Goal: Find specific page/section: Find specific page/section

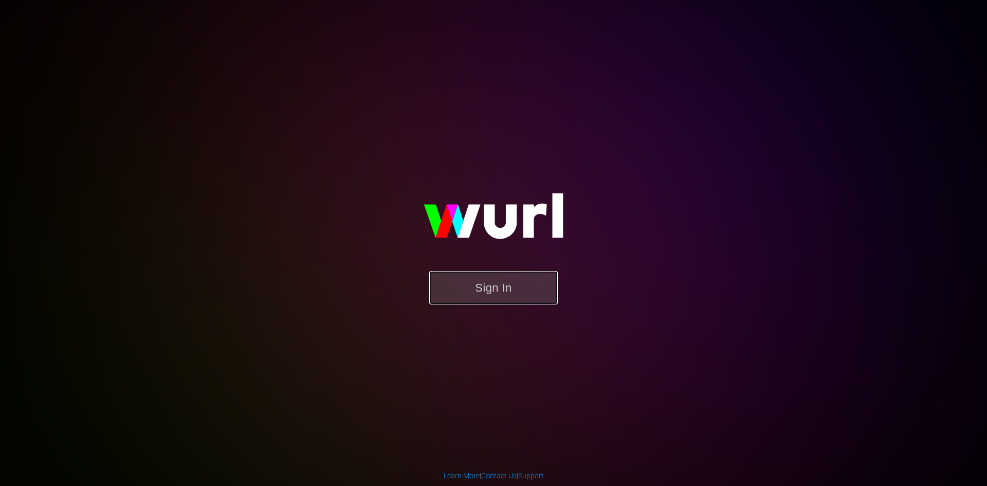
click at [491, 304] on button "Sign In" at bounding box center [493, 287] width 128 height 33
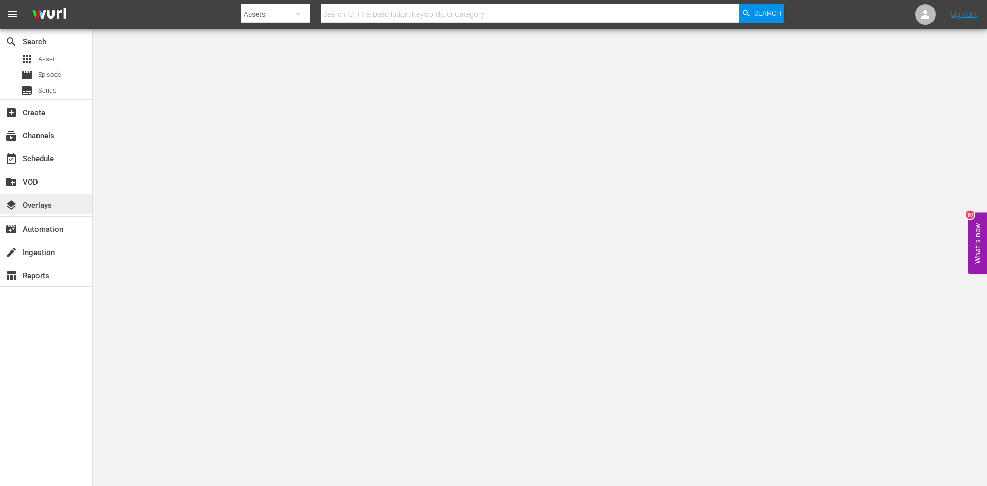
click at [34, 201] on div "layers Overlays" at bounding box center [29, 203] width 58 height 9
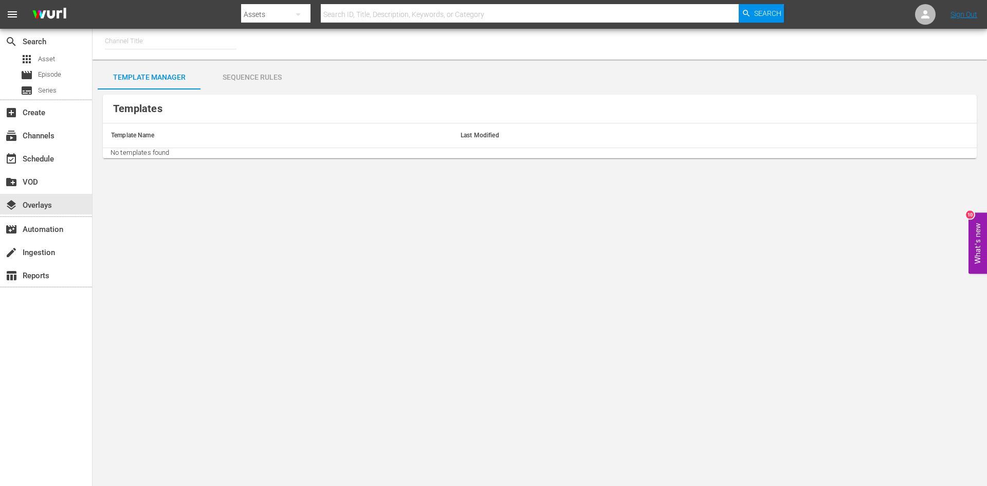
click at [262, 76] on div "Sequence Rules" at bounding box center [251, 77] width 103 height 25
click at [243, 77] on div "Sequence Rules" at bounding box center [251, 77] width 103 height 25
click at [147, 72] on div "Template Manager" at bounding box center [149, 77] width 103 height 25
click at [214, 79] on div "Sequence Rules" at bounding box center [251, 77] width 103 height 25
click at [250, 73] on div "Sequence Rules" at bounding box center [251, 77] width 103 height 25
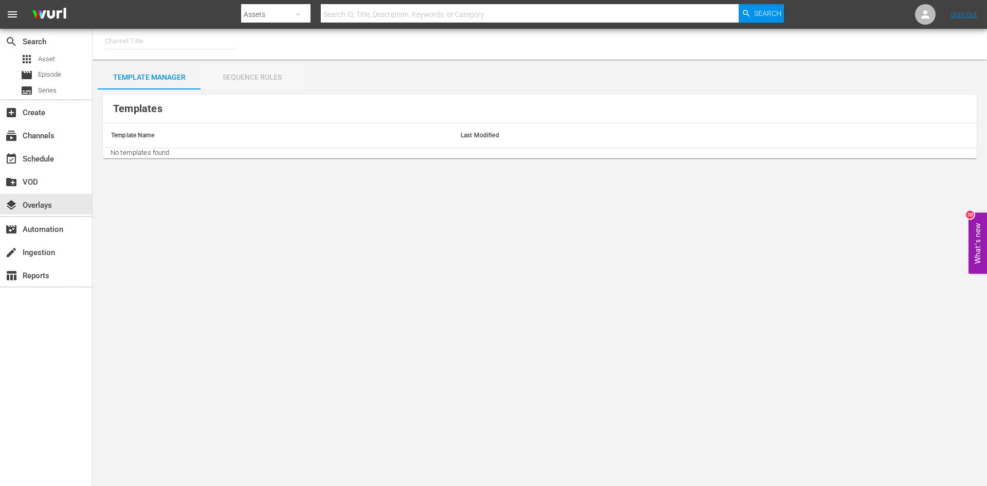
click at [247, 77] on div "Sequence Rules" at bounding box center [251, 77] width 103 height 25
click at [176, 37] on input "text" at bounding box center [171, 41] width 132 height 25
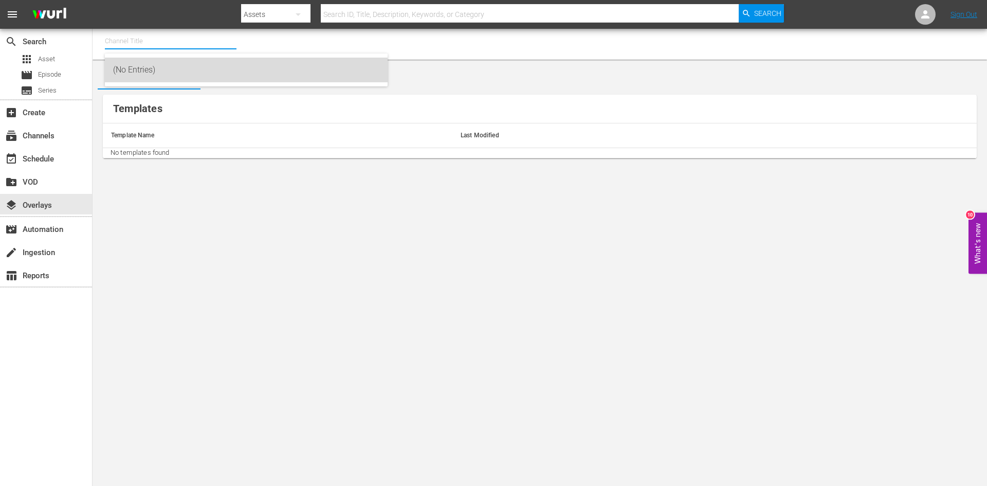
click at [146, 69] on div "(No Entries)" at bounding box center [246, 70] width 266 height 25
type input "(No Entries)"
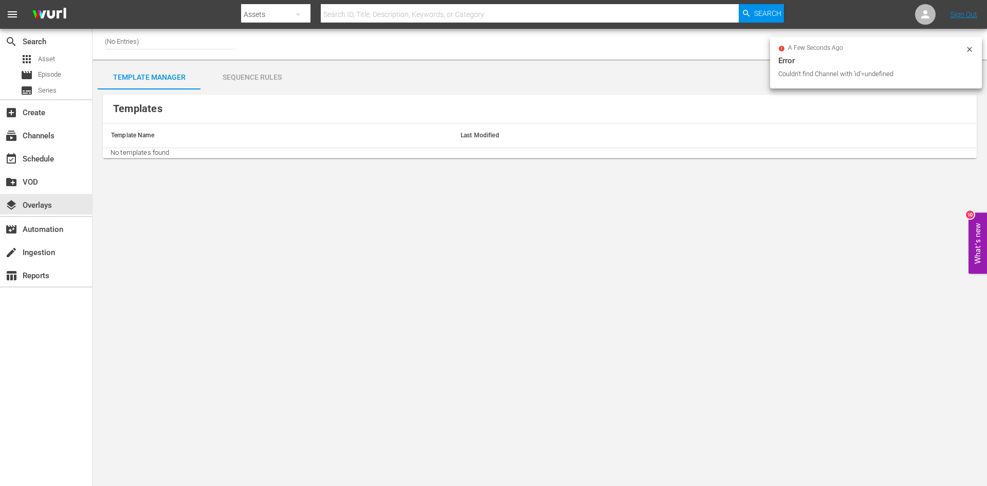
click at [185, 45] on input "(No Entries)" at bounding box center [171, 41] width 132 height 25
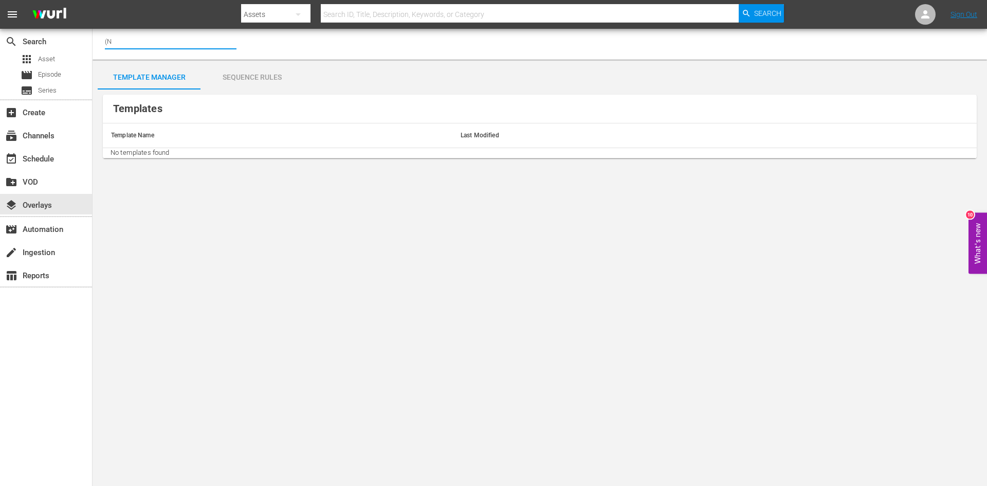
type input "("
click at [45, 139] on div "subscriptions Channels" at bounding box center [29, 134] width 58 height 9
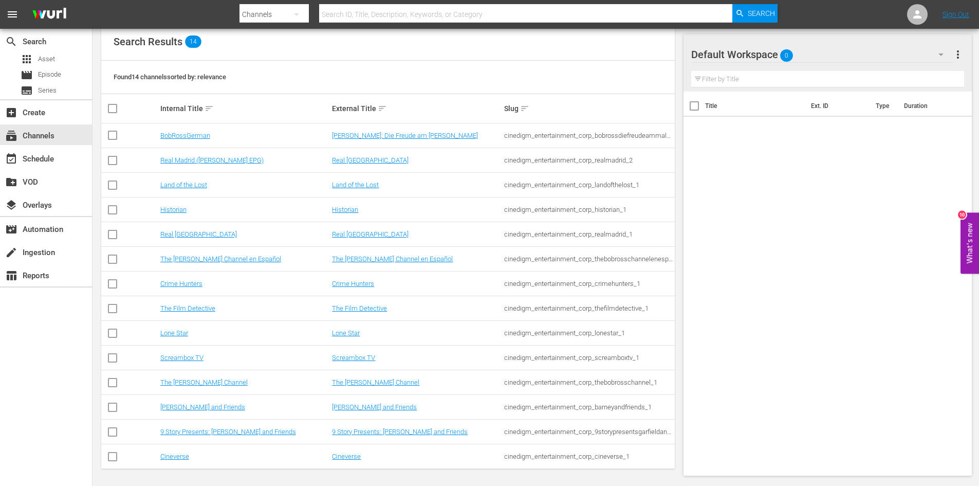
scroll to position [112, 0]
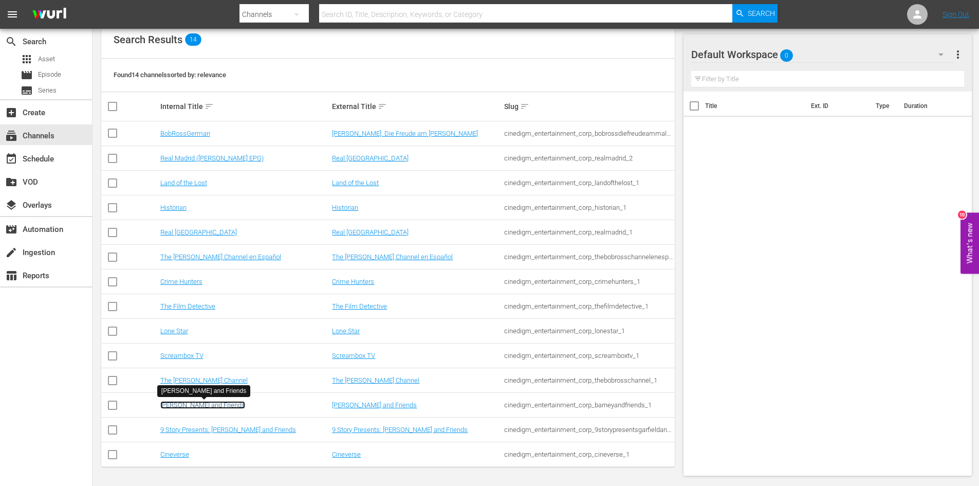
click at [183, 403] on link "[PERSON_NAME] and Friends" at bounding box center [202, 405] width 85 height 8
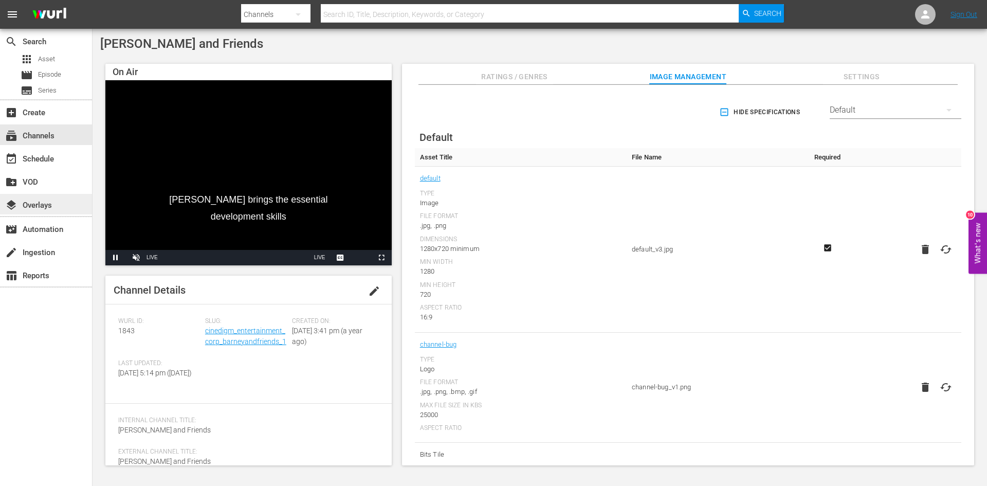
click at [57, 205] on div "layers Overlays" at bounding box center [29, 203] width 58 height 9
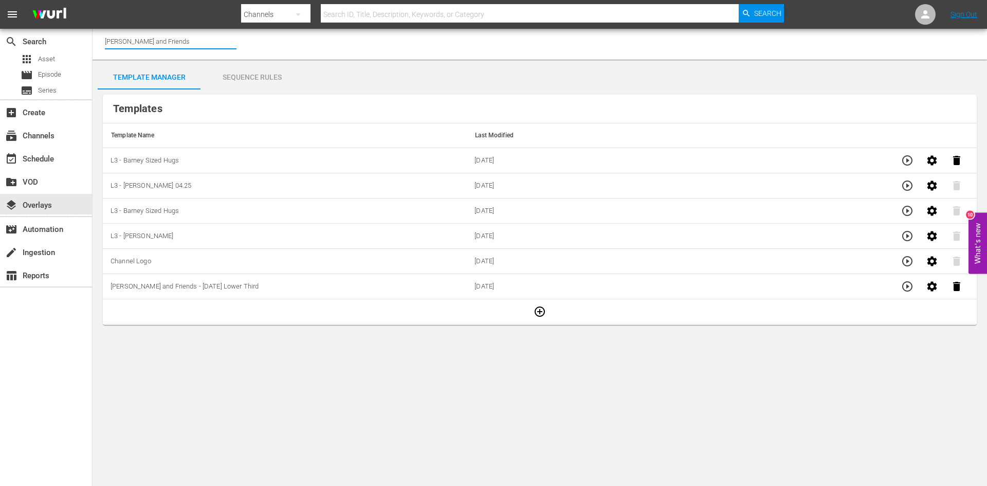
click at [167, 42] on input "[PERSON_NAME] and Friends" at bounding box center [171, 41] width 132 height 25
drag, startPoint x: 168, startPoint y: 42, endPoint x: 86, endPoint y: 35, distance: 82.0
click at [93, 0] on div "search Search apps Asset movie Episode subtitles Series add_box Create subscrip…" at bounding box center [540, 0] width 894 height 0
type input "c"
click at [174, 40] on input "gar" at bounding box center [171, 41] width 132 height 25
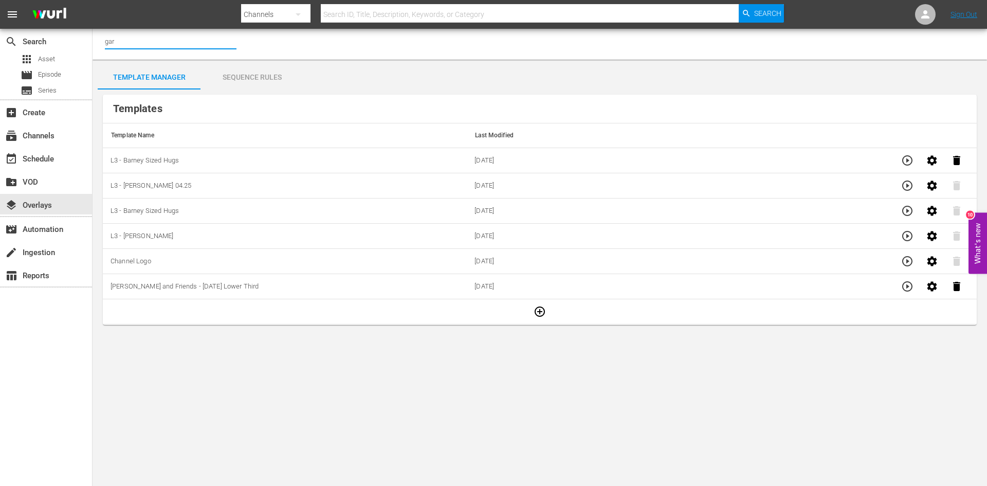
click at [174, 39] on input "gar" at bounding box center [171, 41] width 132 height 25
click at [299, 16] on icon "button" at bounding box center [298, 14] width 12 height 12
click at [156, 43] on div "Channels Series Episodes Assets" at bounding box center [493, 243] width 987 height 486
click at [127, 42] on div "Channels Series Episodes Assets" at bounding box center [493, 243] width 987 height 486
click at [114, 43] on input "gar" at bounding box center [171, 41] width 132 height 25
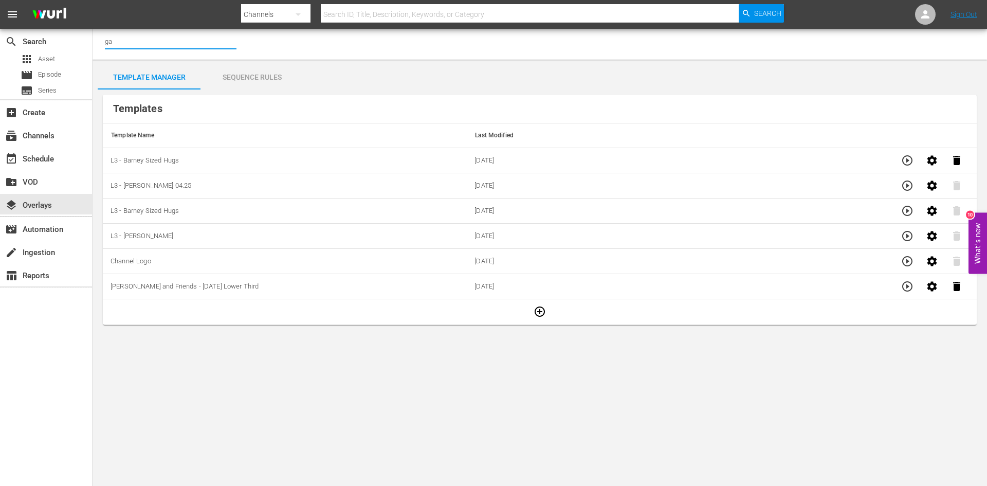
type input "g"
type input "b"
click at [300, 18] on icon "button" at bounding box center [298, 14] width 12 height 12
click at [280, 44] on div "Channels" at bounding box center [273, 43] width 41 height 16
click at [117, 48] on input "text" at bounding box center [171, 41] width 132 height 25
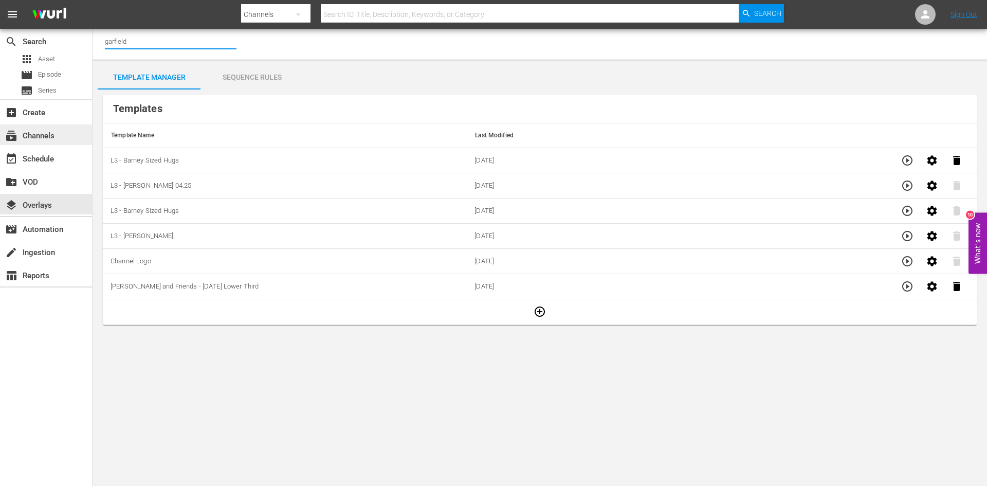
type input "garfield"
click at [47, 138] on div "subscriptions Channels" at bounding box center [29, 134] width 58 height 9
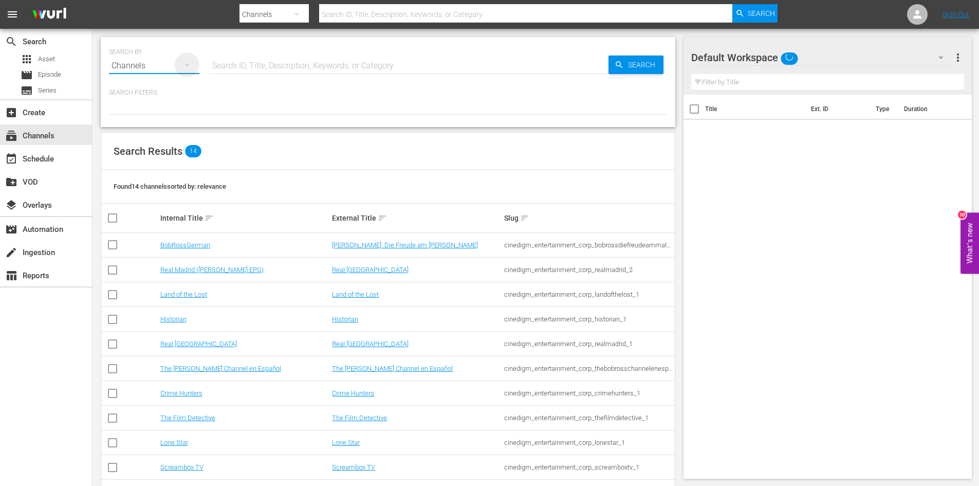
click at [181, 68] on icon "button" at bounding box center [187, 65] width 12 height 12
click at [234, 102] on div "Channels Series Episodes Assets" at bounding box center [489, 243] width 979 height 486
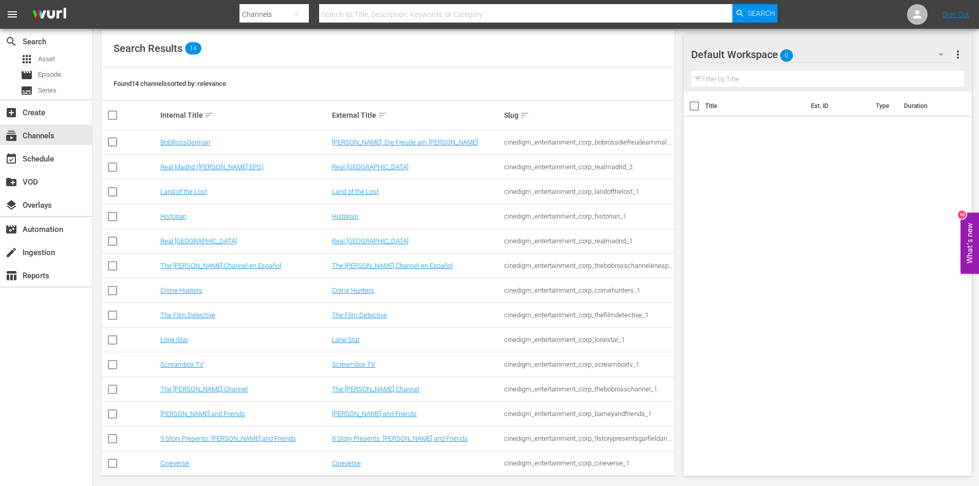
scroll to position [112, 0]
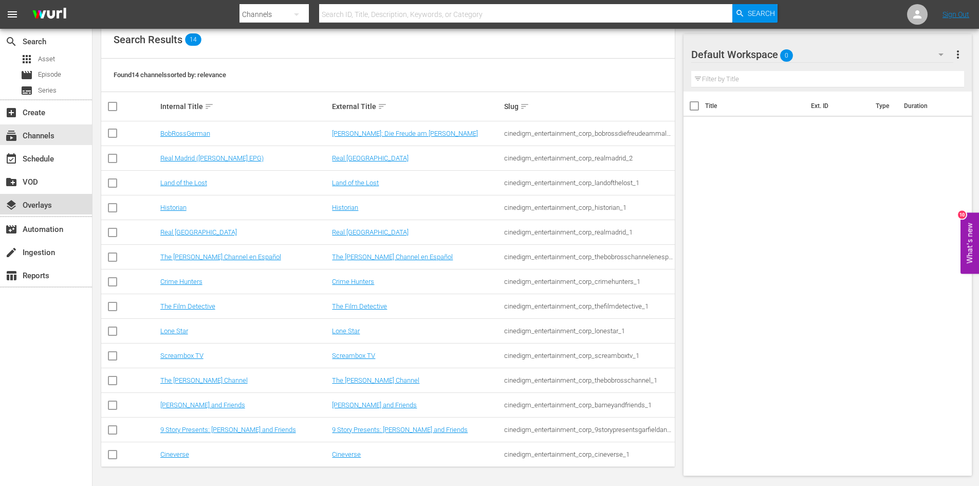
click at [34, 200] on div "layers Overlays" at bounding box center [29, 203] width 58 height 9
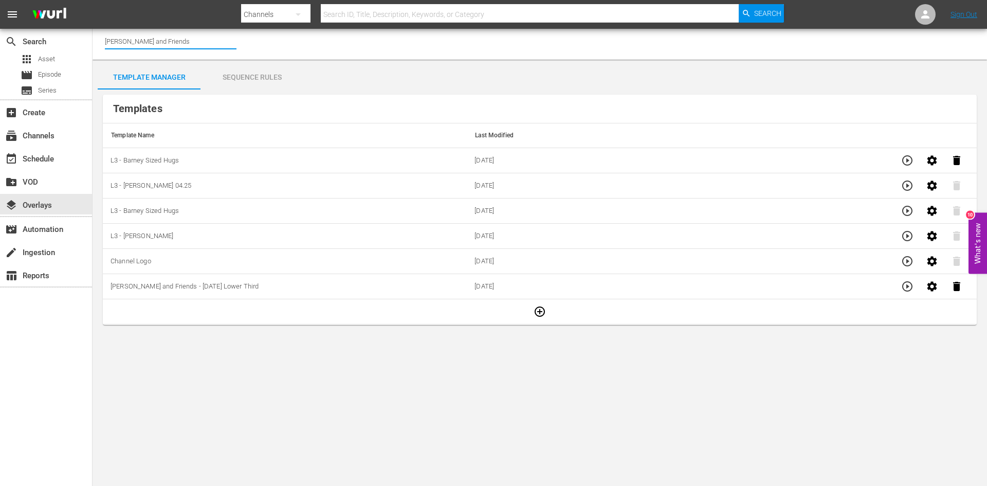
click at [154, 42] on input "[PERSON_NAME] and Friends" at bounding box center [171, 41] width 132 height 25
drag, startPoint x: 181, startPoint y: 42, endPoint x: 75, endPoint y: 25, distance: 107.7
click at [75, 25] on div "menu Search By Channels Search ID, Title, Description, Keywords, or Category Se…" at bounding box center [493, 167] width 987 height 335
click at [176, 75] on div "9 Story Presents: [PERSON_NAME] and Friends (1842 - cinedigm_entertainment_corp…" at bounding box center [246, 70] width 266 height 25
type input "9 Story Presents: [PERSON_NAME] and Friends (1842 - cinedigm_entertainment_corp…"
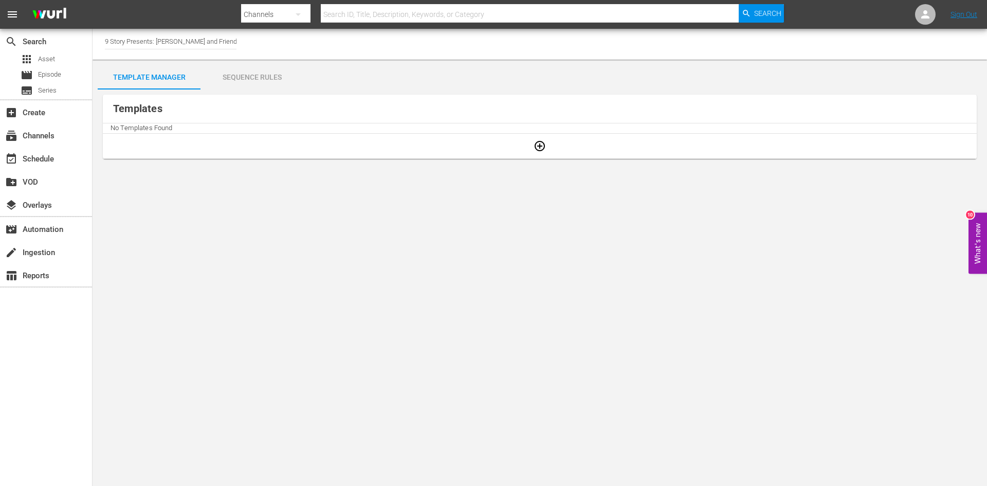
click at [540, 148] on icon "button" at bounding box center [540, 146] width 10 height 10
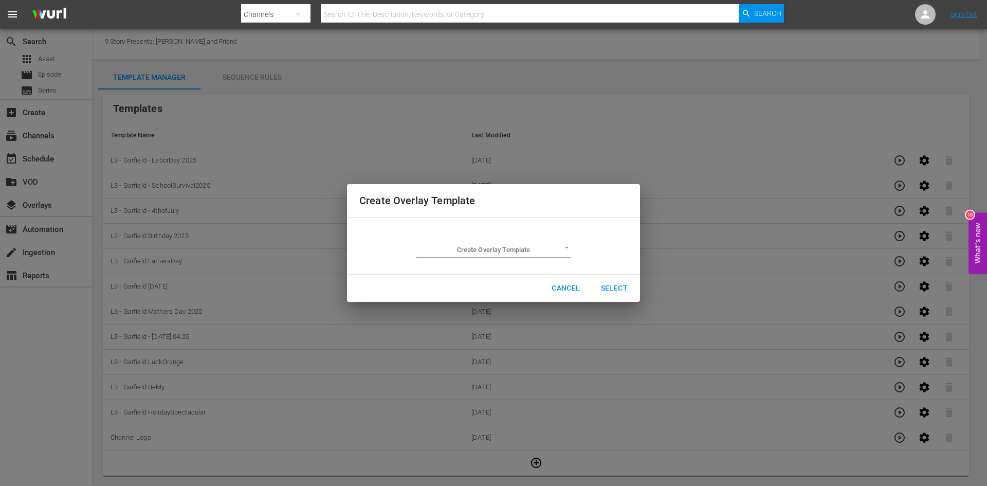
click at [575, 293] on span "Cancel" at bounding box center [566, 288] width 28 height 13
